Goal: Information Seeking & Learning: Learn about a topic

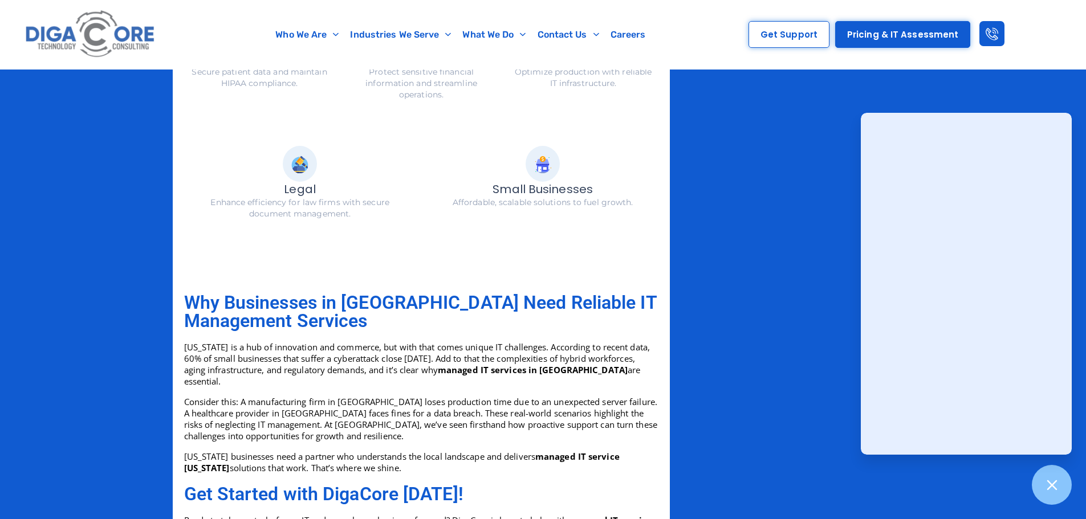
scroll to position [1482, 0]
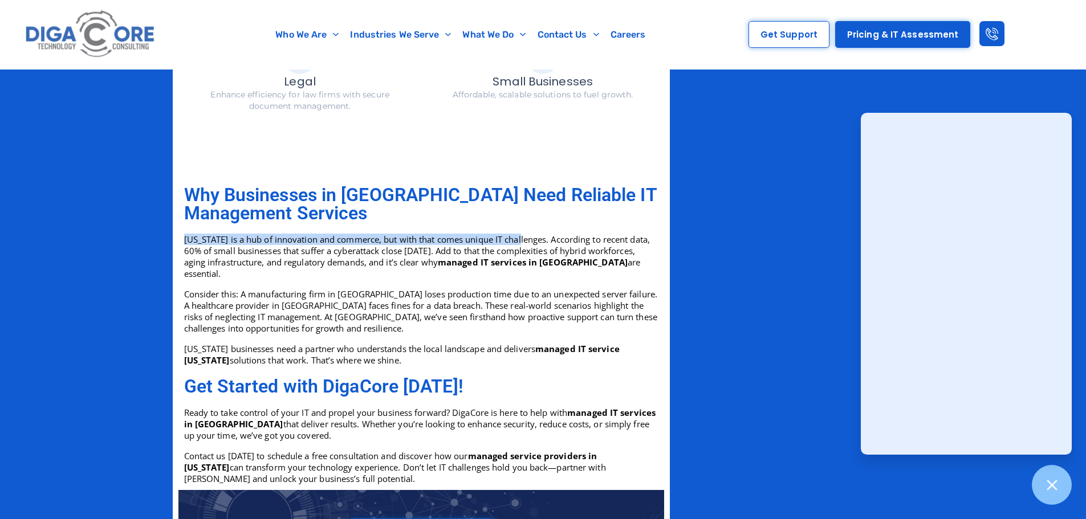
drag, startPoint x: 185, startPoint y: 227, endPoint x: 523, endPoint y: 231, distance: 338.5
click at [523, 234] on p "[US_STATE] is a hub of innovation and commerce, but with that comes unique IT c…" at bounding box center [421, 257] width 474 height 46
click at [345, 306] on p "Consider this: A manufacturing firm in [GEOGRAPHIC_DATA] loses production time …" at bounding box center [421, 311] width 474 height 46
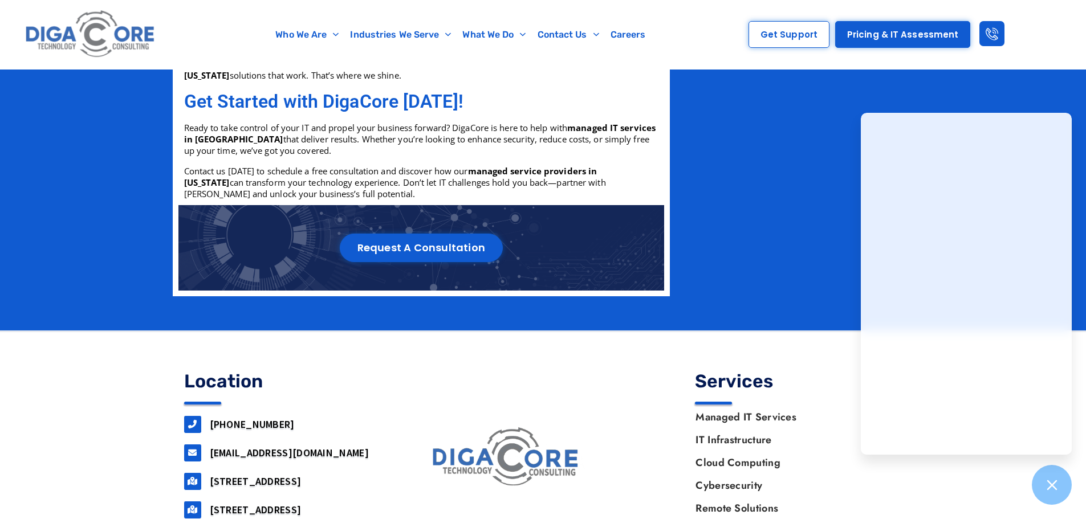
scroll to position [1827, 0]
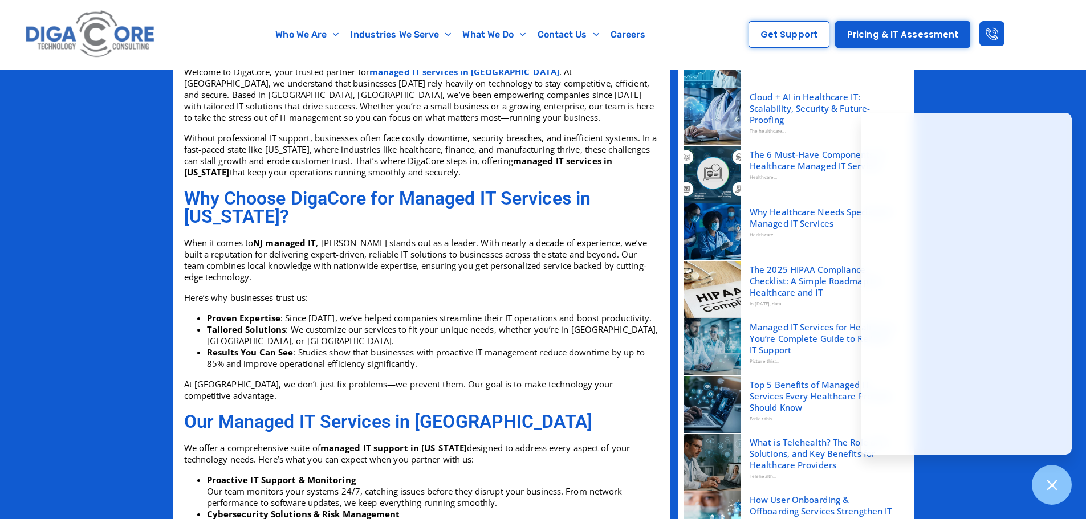
scroll to position [345, 0]
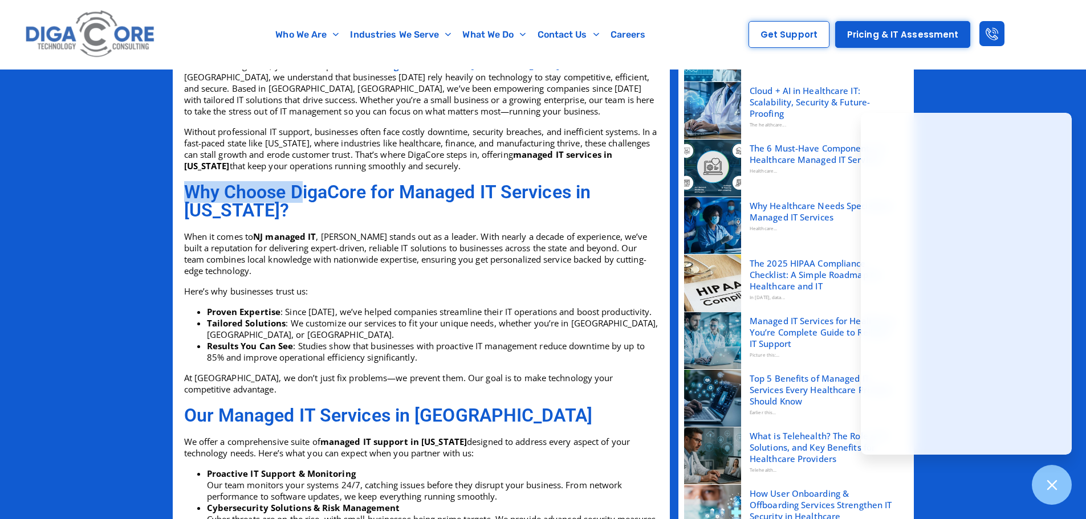
drag, startPoint x: 188, startPoint y: 188, endPoint x: 299, endPoint y: 192, distance: 110.6
click at [299, 192] on h2 "Why Choose DigaCore for Managed IT Services in [US_STATE]?" at bounding box center [421, 201] width 474 height 36
click at [401, 215] on h2 "Why Choose DigaCore for Managed IT Services in [US_STATE]?" at bounding box center [421, 201] width 474 height 36
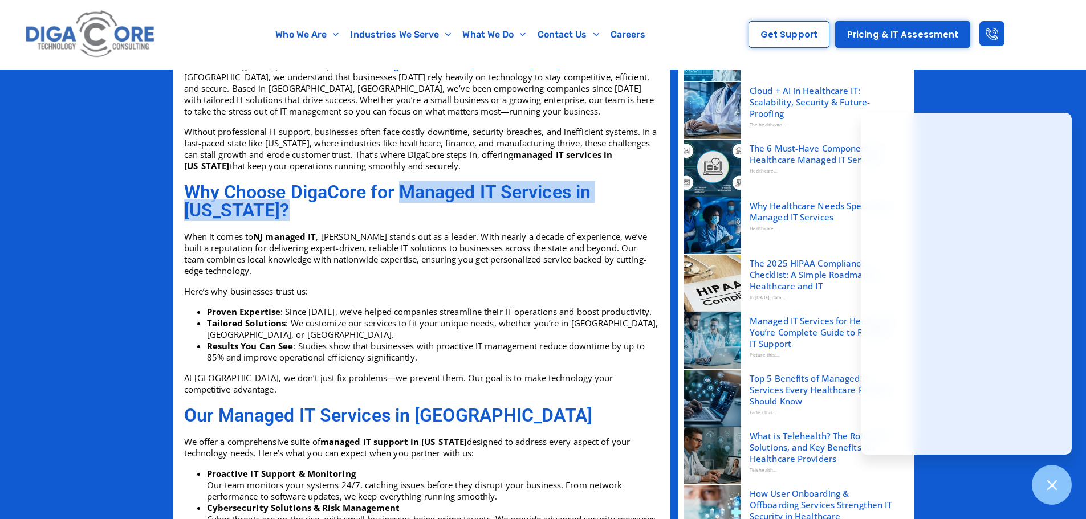
drag, startPoint x: 402, startPoint y: 190, endPoint x: 461, endPoint y: 214, distance: 63.9
click at [461, 214] on h2 "Why Choose DigaCore for Managed IT Services in [US_STATE]?" at bounding box center [421, 201] width 474 height 36
copy h2 "Managed IT Services in New Jersey?"
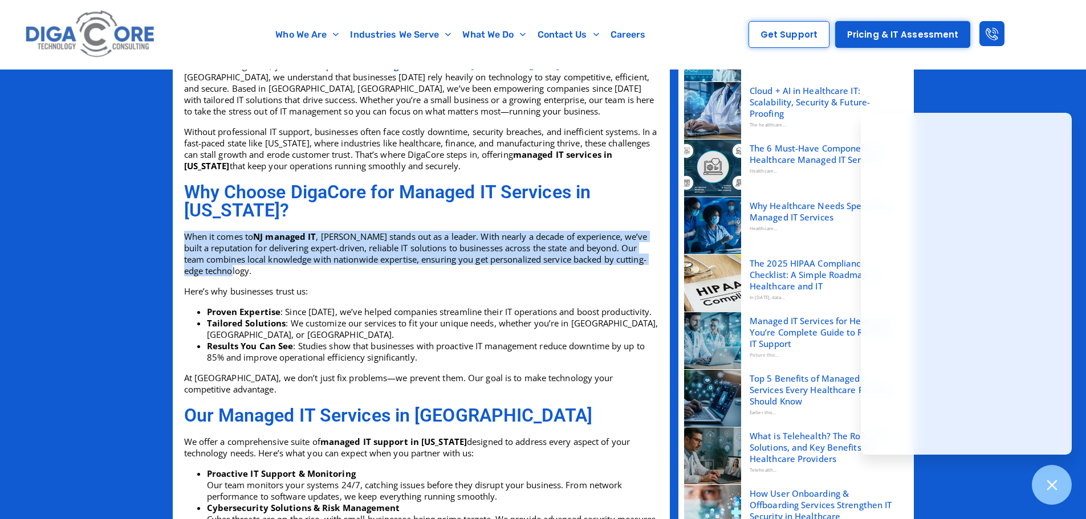
drag, startPoint x: 187, startPoint y: 236, endPoint x: 459, endPoint y: 271, distance: 274.0
click at [459, 271] on p "When it comes to NJ managed IT , DigaCore stands out as a leader. With nearly a…" at bounding box center [421, 254] width 474 height 46
copy p "When it comes to NJ managed IT , DigaCore stands out as a leader. With nearly a…"
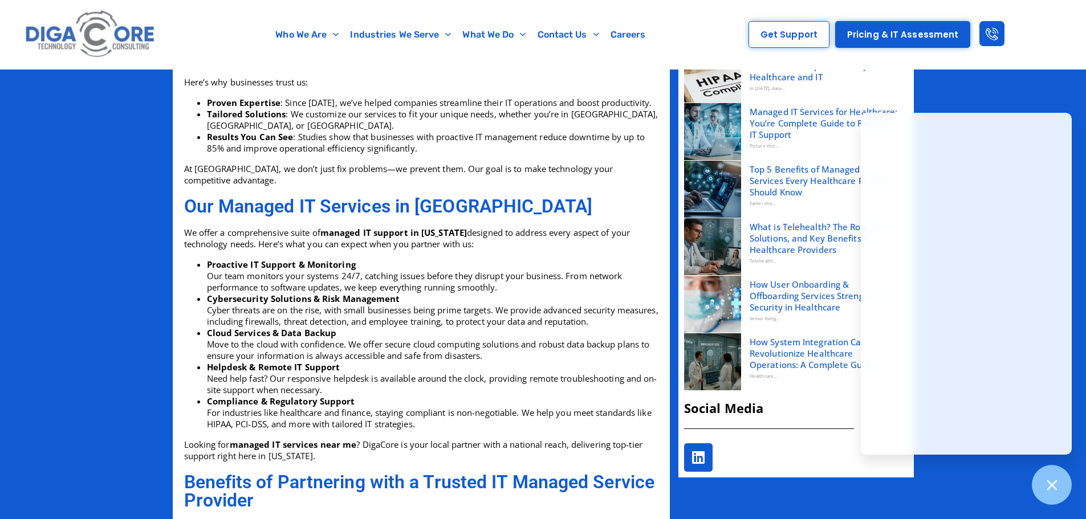
scroll to position [573, 0]
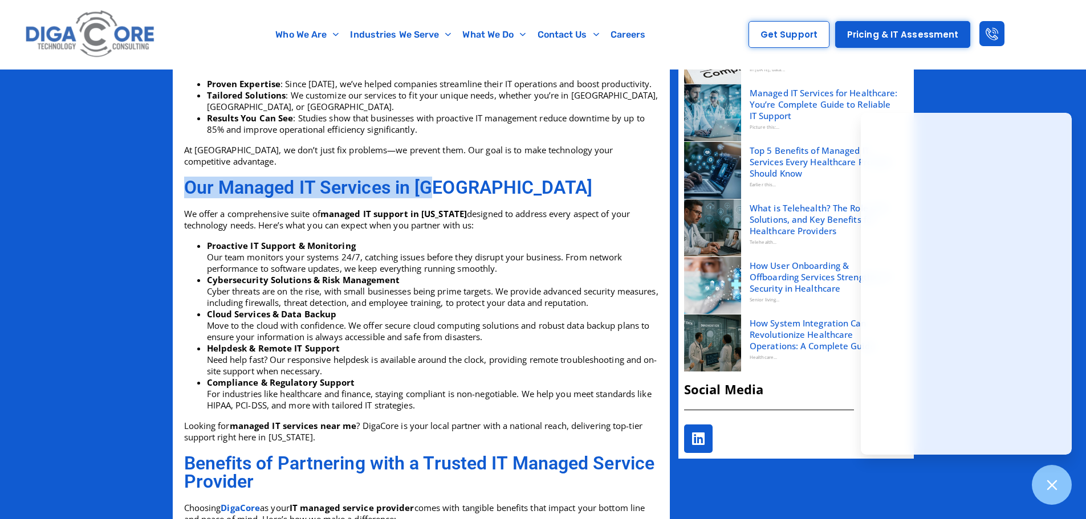
drag, startPoint x: 447, startPoint y: 191, endPoint x: 173, endPoint y: 193, distance: 273.5
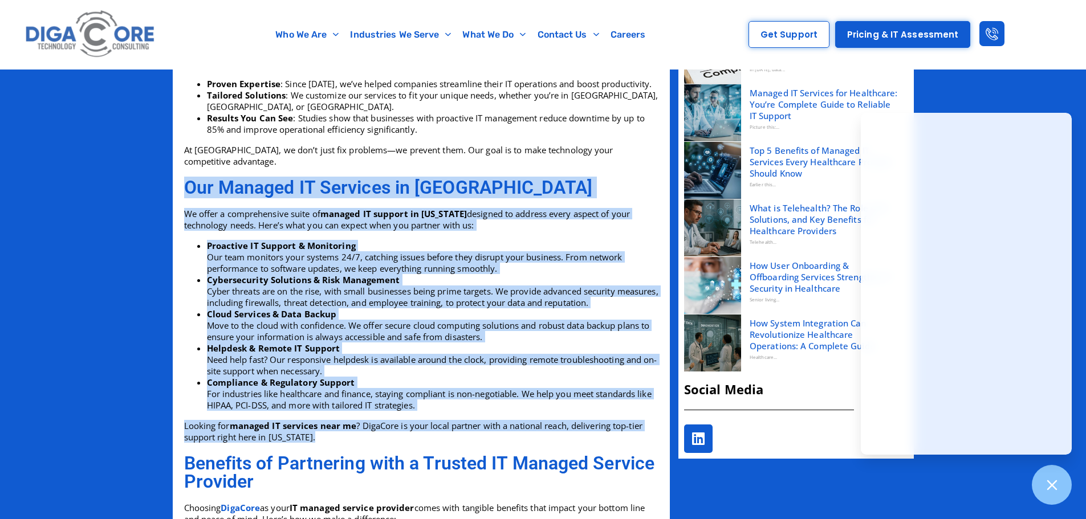
drag, startPoint x: 322, startPoint y: 437, endPoint x: 136, endPoint y: 190, distance: 309.3
copy div "Our Managed IT Services in NJ We offer a comprehensive suite of managed IT supp…"
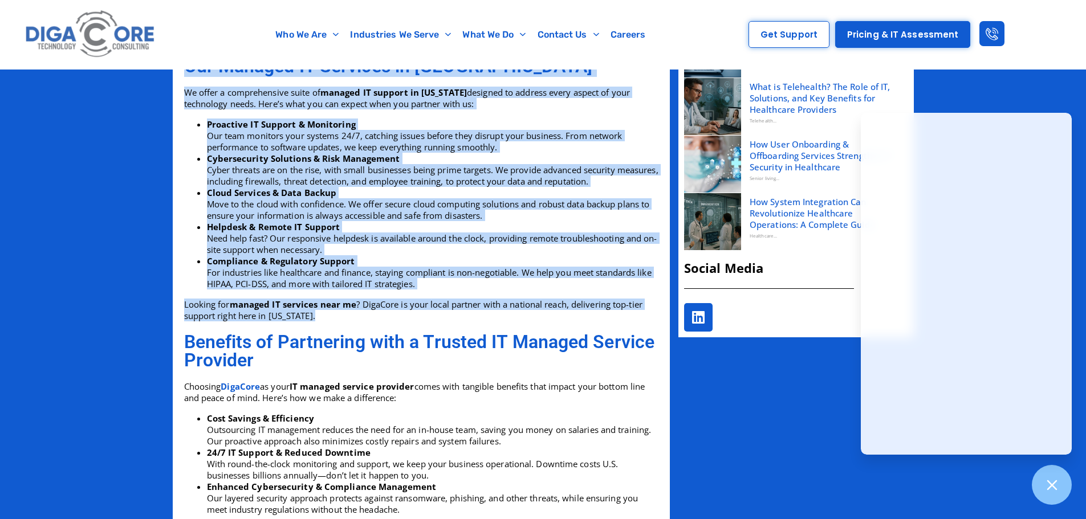
scroll to position [858, 0]
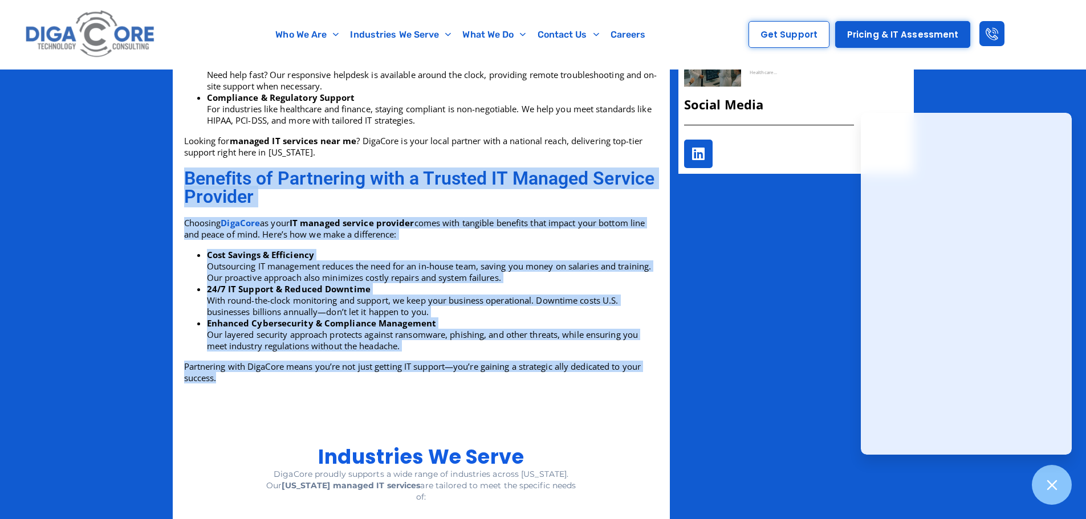
drag, startPoint x: 185, startPoint y: 177, endPoint x: 316, endPoint y: 377, distance: 238.8
click at [316, 377] on div "Benefits of Partnering with a Trusted IT Managed Service Provider Choosing Diga…" at bounding box center [421, 277] width 474 height 226
copy div "Benefits of Partnering with a Trusted IT Managed Service Provider Choosing Diga…"
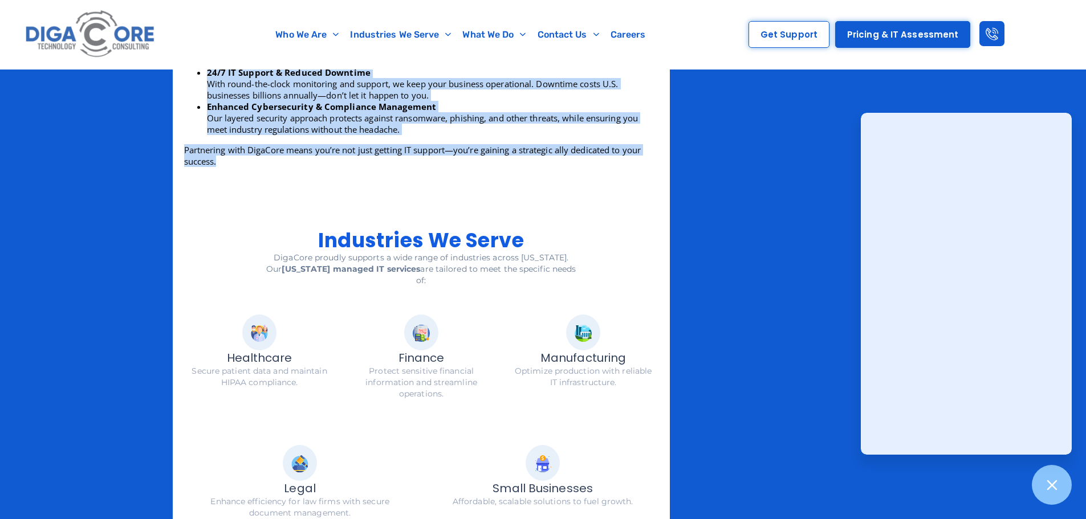
scroll to position [1086, 0]
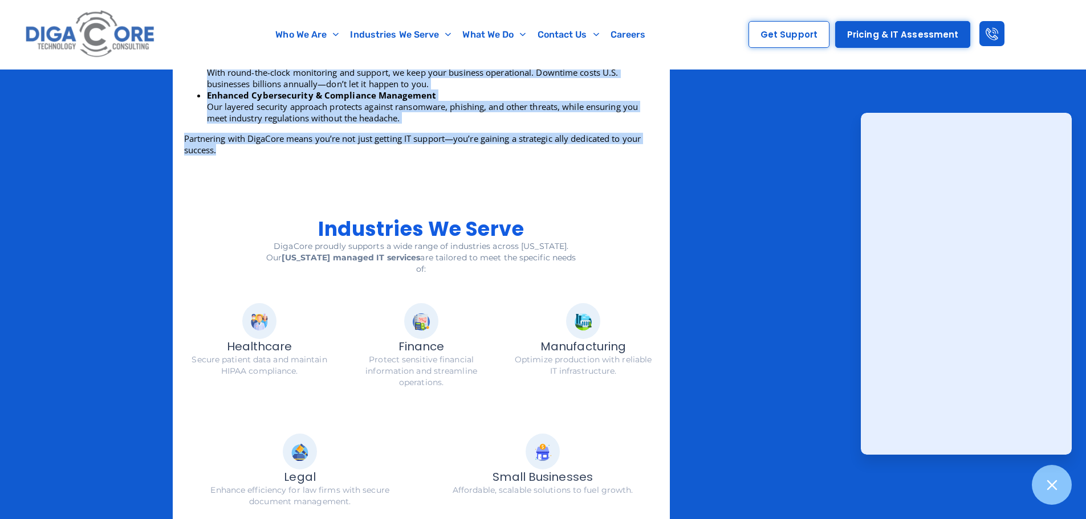
drag, startPoint x: 318, startPoint y: 225, endPoint x: 581, endPoint y: 262, distance: 265.9
click at [581, 262] on div "Industries We Serve DigaCore proudly supports a wide range of industries across…" at bounding box center [421, 368] width 486 height 414
copy div "Industries We Serve DigaCore proudly supports a wide range of industries across…"
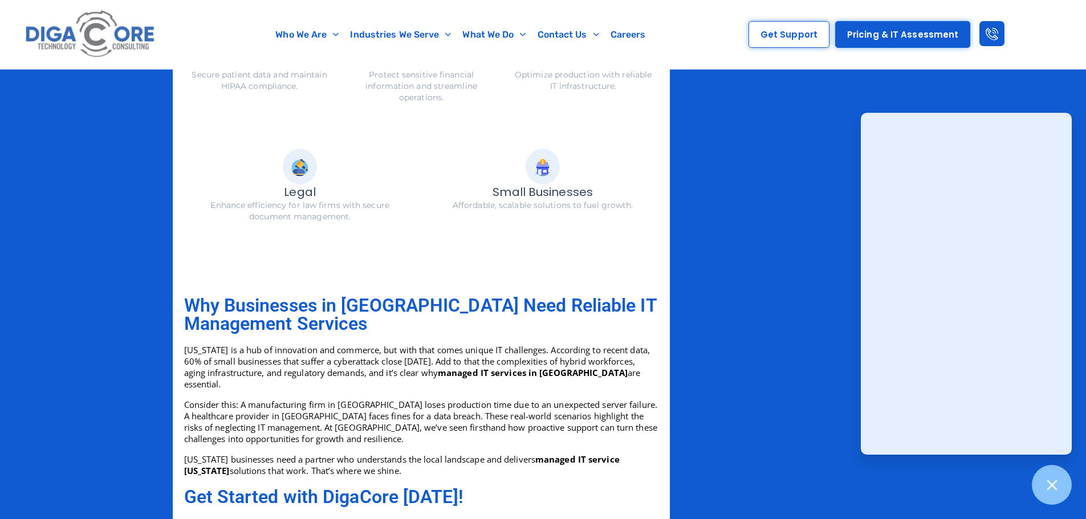
scroll to position [1143, 0]
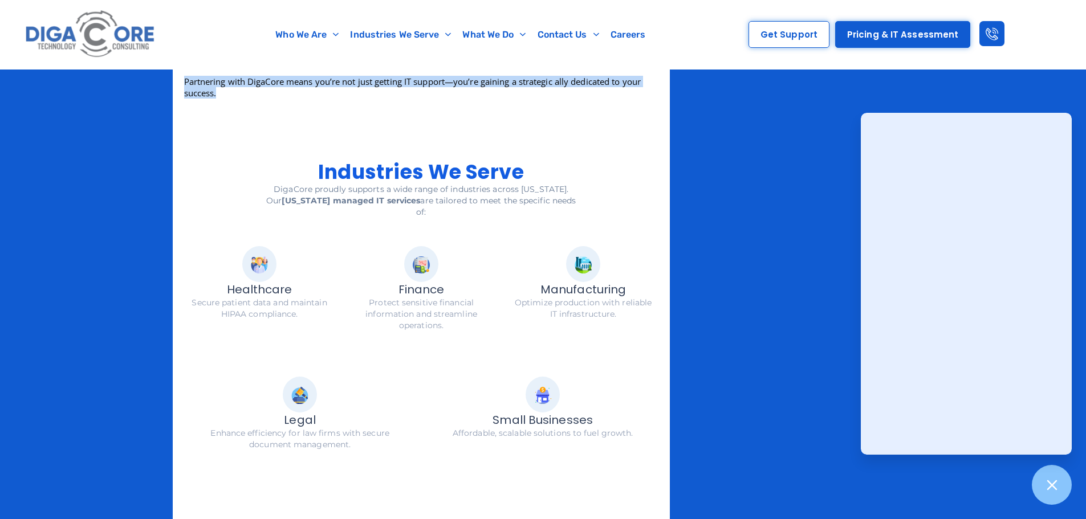
copy div "Industries We Serve DigaCore proudly supports a wide range of industries across…"
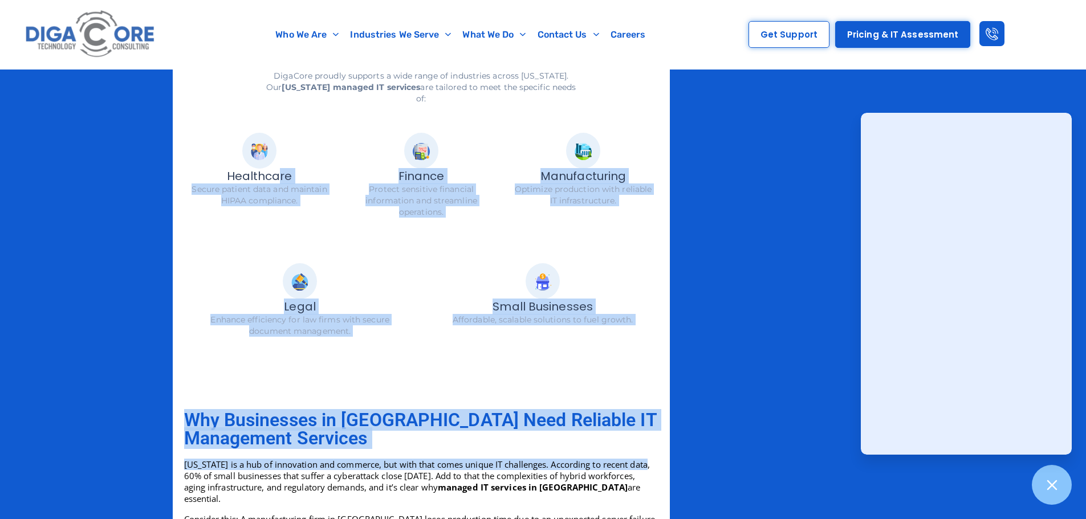
scroll to position [1257, 0]
drag, startPoint x: 221, startPoint y: 273, endPoint x: 645, endPoint y: 358, distance: 433.1
click at [645, 358] on div "Industries We Serve DigaCore proudly supports a wide range of industries across…" at bounding box center [421, 197] width 486 height 414
copy div "Healthcare Secure patient data and maintain HIPAA compliance. Finance Protect s…"
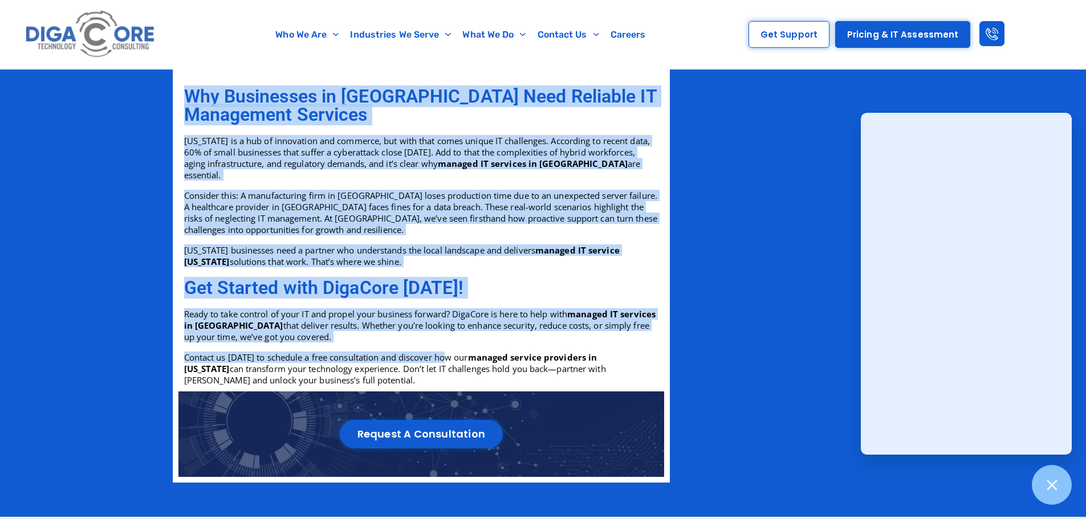
scroll to position [1599, 0]
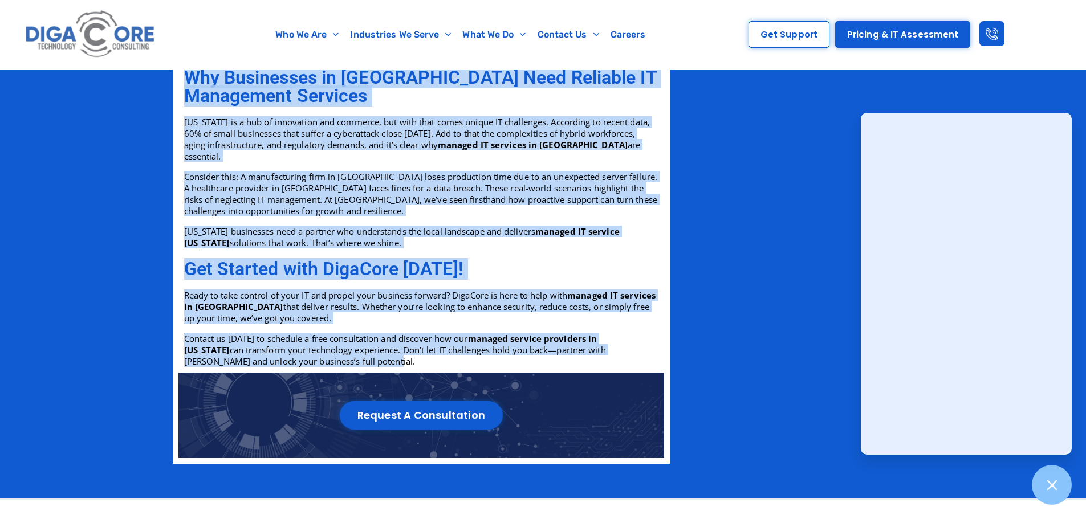
drag, startPoint x: 187, startPoint y: 180, endPoint x: 455, endPoint y: 356, distance: 321.3
copy div "Why Businesses in NJ Need Reliable IT Management Services New Jersey is a hub o…"
